Goal: Task Accomplishment & Management: Manage account settings

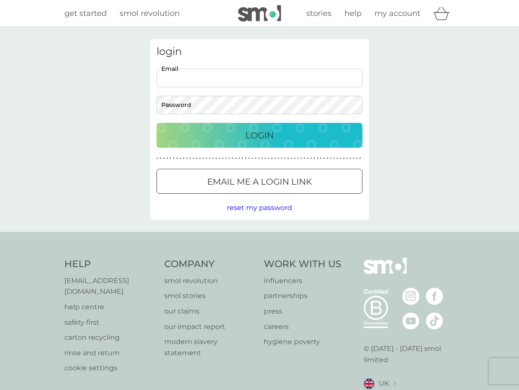
click at [185, 70] on input "Email" at bounding box center [260, 78] width 206 height 18
type input "cath.barrow@btinternet.com"
click at [271, 137] on p "Login" at bounding box center [260, 135] width 28 height 14
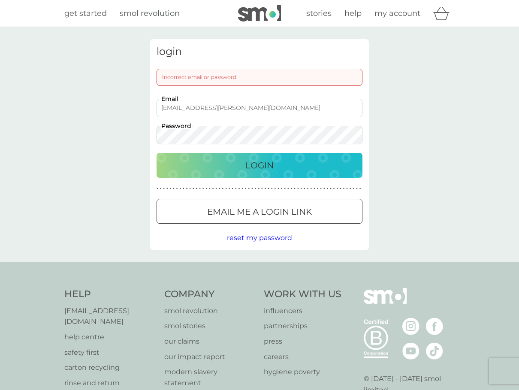
click at [277, 166] on div "Login" at bounding box center [259, 165] width 189 height 14
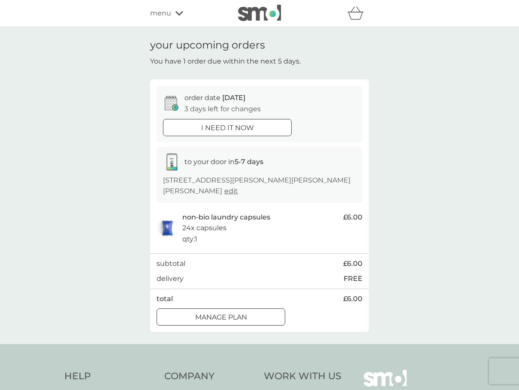
click at [231, 319] on div at bounding box center [221, 317] width 31 height 9
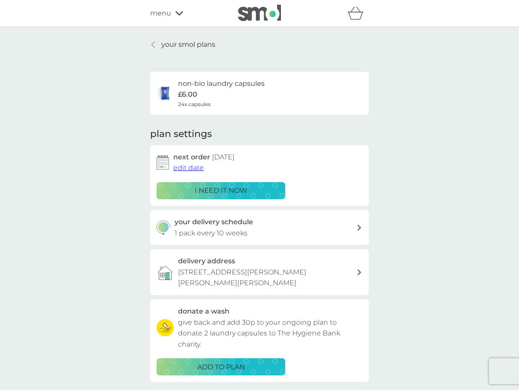
click at [191, 169] on span "edit date" at bounding box center [188, 168] width 30 height 8
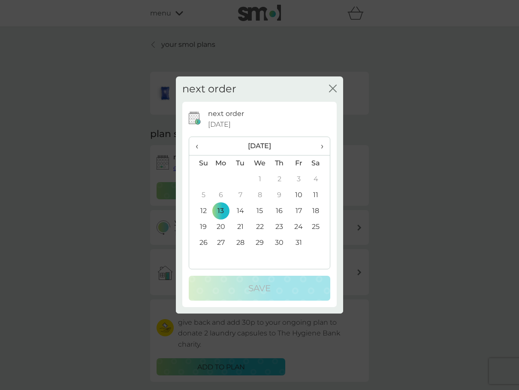
click at [321, 148] on span "›" at bounding box center [319, 146] width 9 height 18
click at [221, 193] on td "3" at bounding box center [221, 195] width 20 height 16
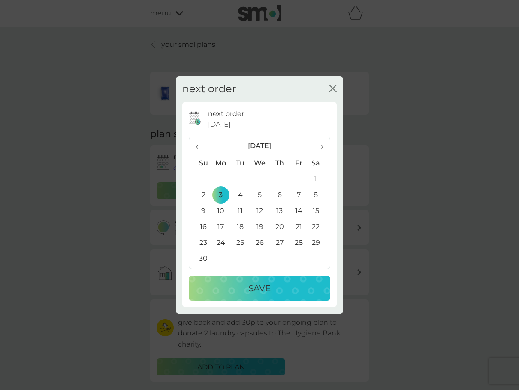
click at [256, 286] on p "Save" at bounding box center [260, 288] width 22 height 14
